Goal: Navigation & Orientation: Find specific page/section

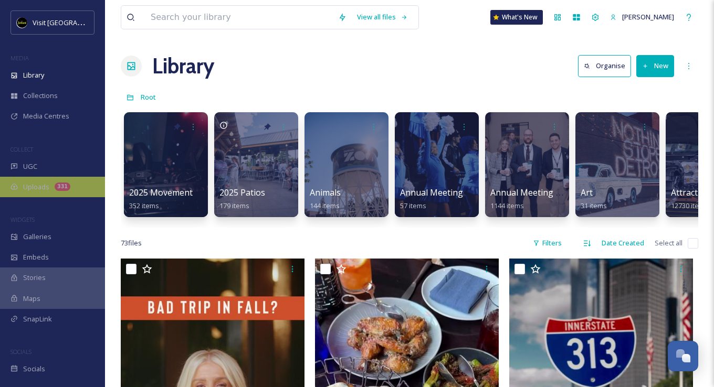
click at [60, 185] on div "331" at bounding box center [63, 187] width 16 height 8
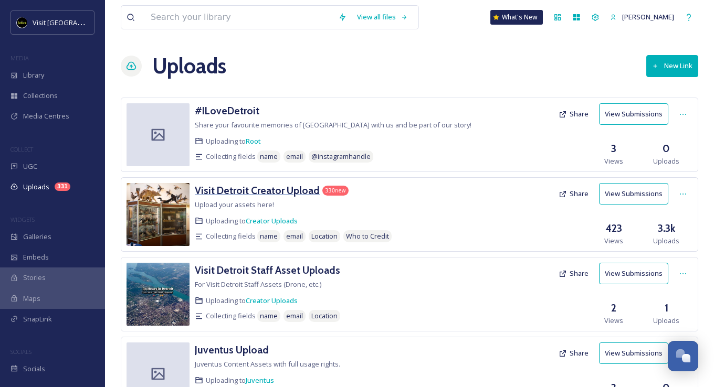
click at [270, 193] on h3 "Visit Detroit Creator Upload" at bounding box center [257, 190] width 125 height 13
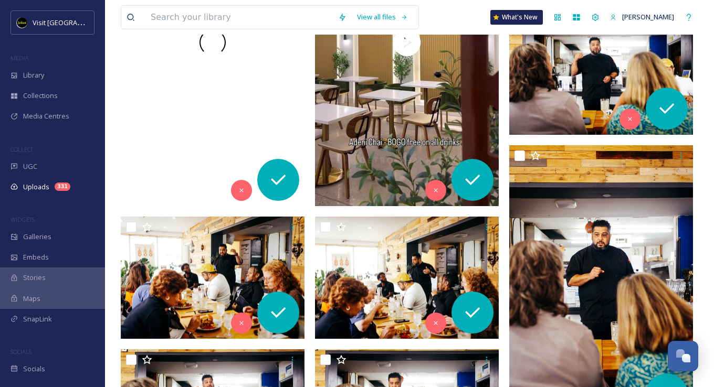
scroll to position [210, 0]
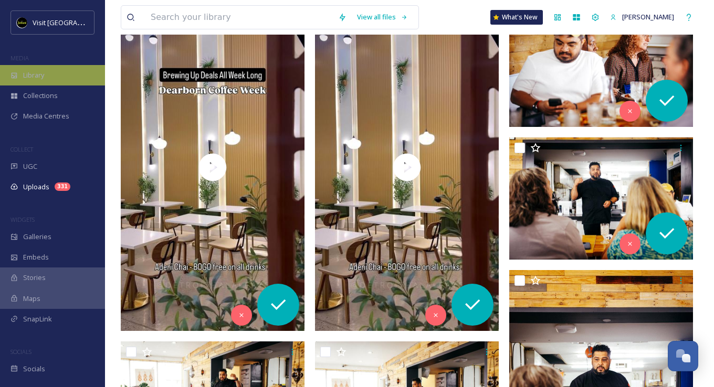
click at [61, 73] on div "Library" at bounding box center [52, 75] width 105 height 20
